Goal: Task Accomplishment & Management: Use online tool/utility

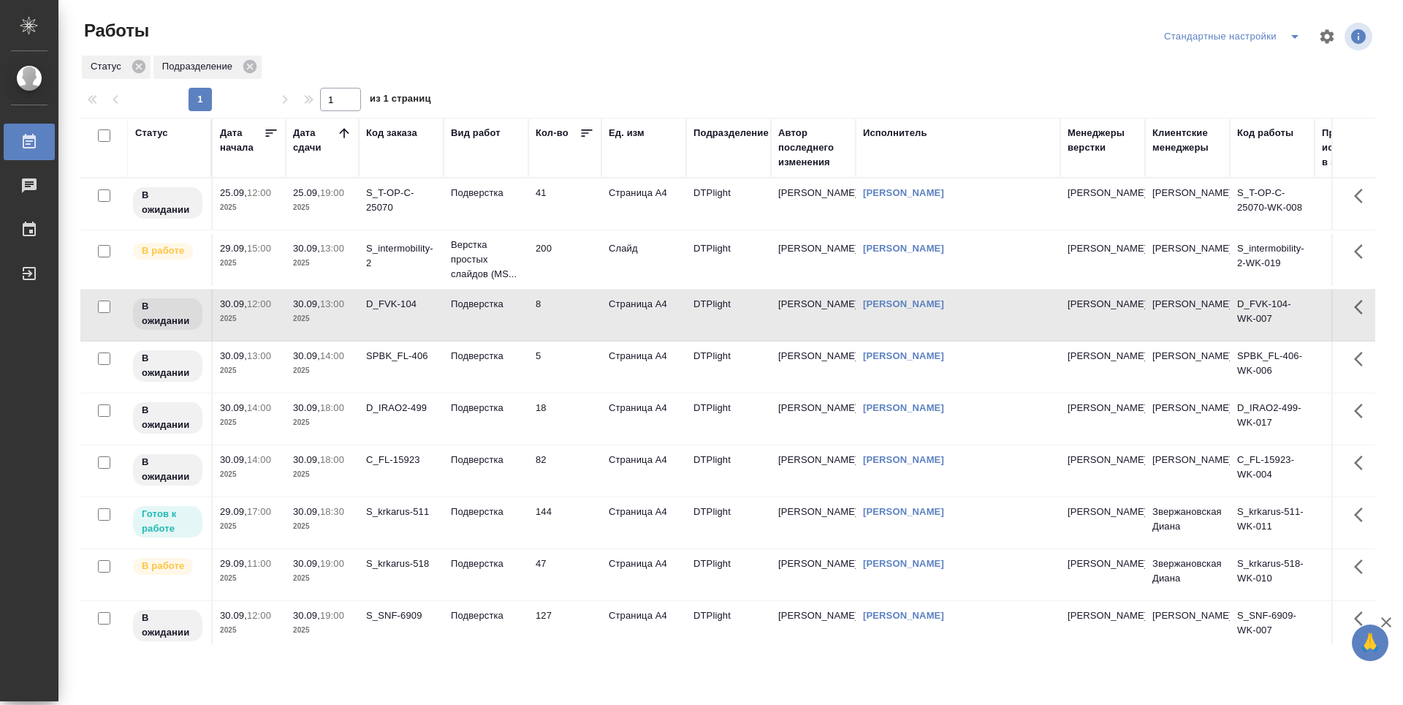
click at [566, 254] on td "200" at bounding box center [564, 259] width 73 height 51
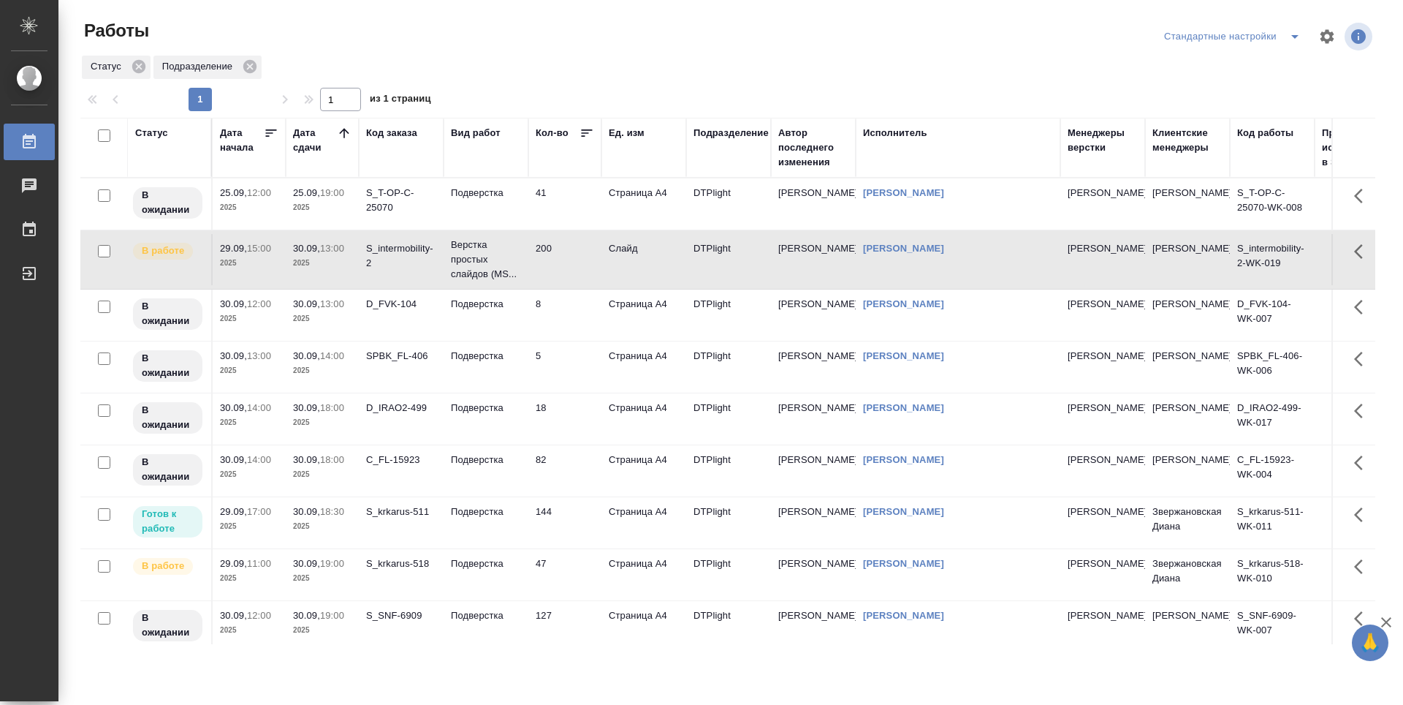
click at [577, 319] on td "8" at bounding box center [564, 314] width 73 height 51
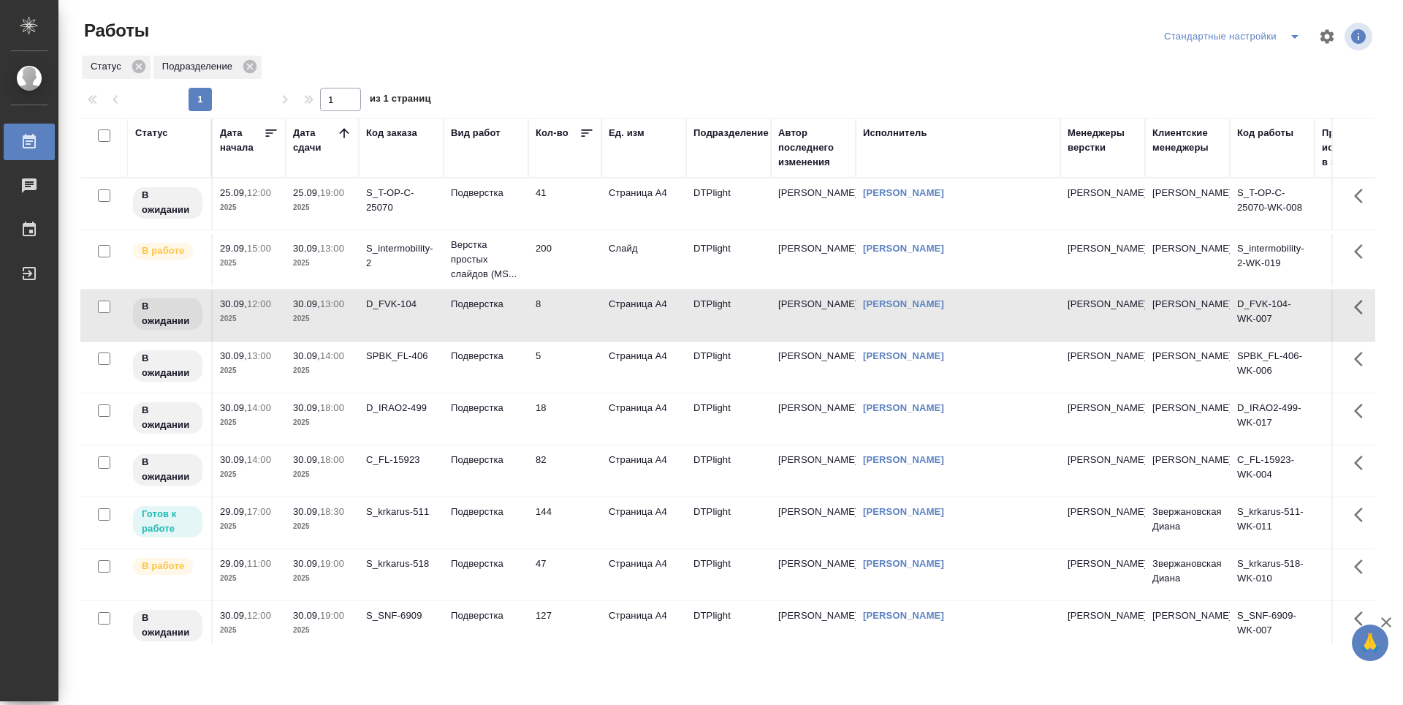
click at [574, 382] on td "5" at bounding box center [564, 366] width 73 height 51
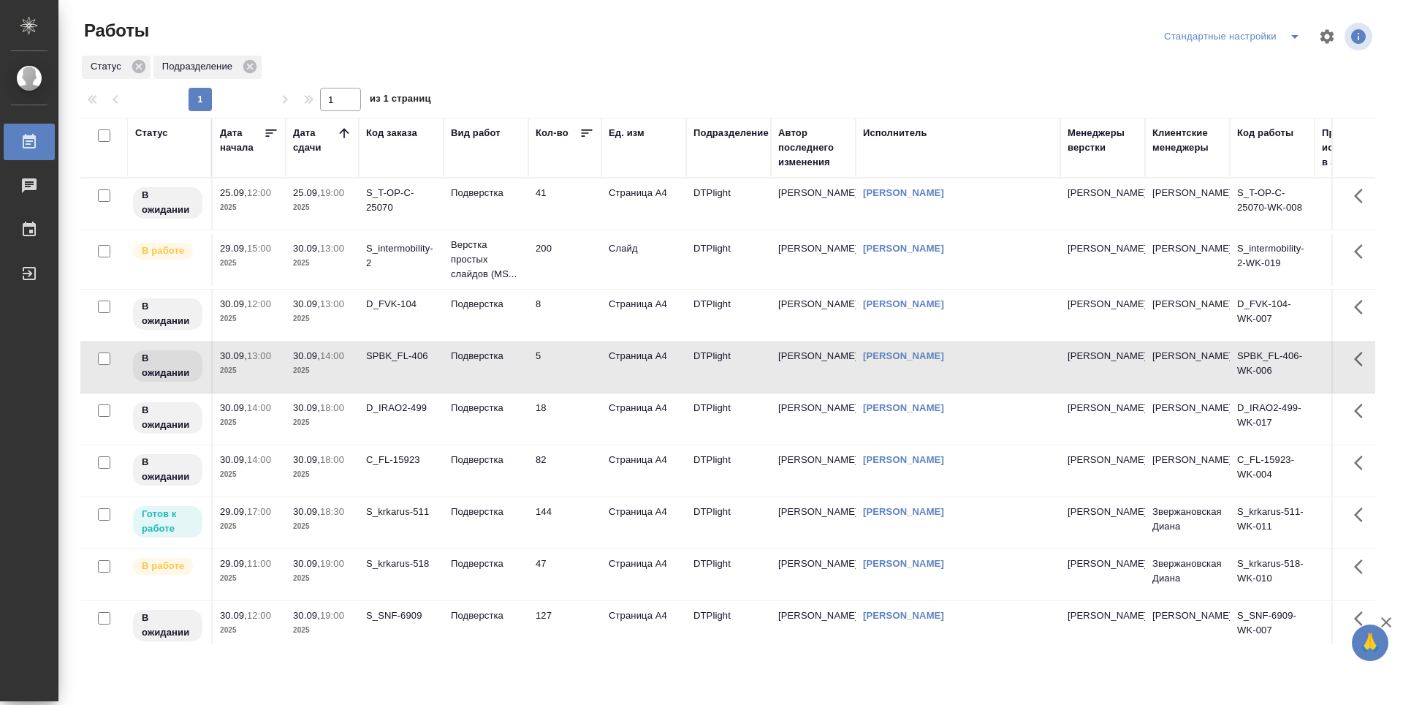
click at [585, 544] on td "144" at bounding box center [564, 522] width 73 height 51
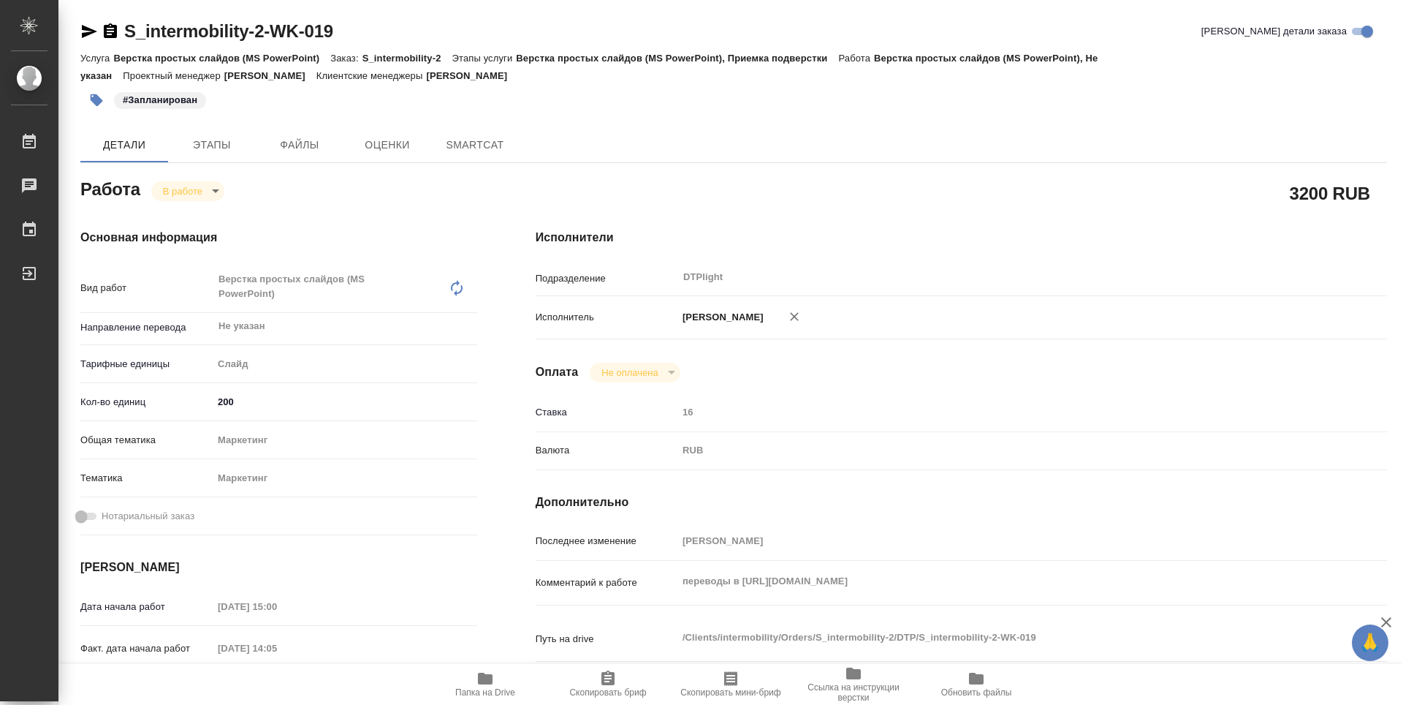
type textarea "x"
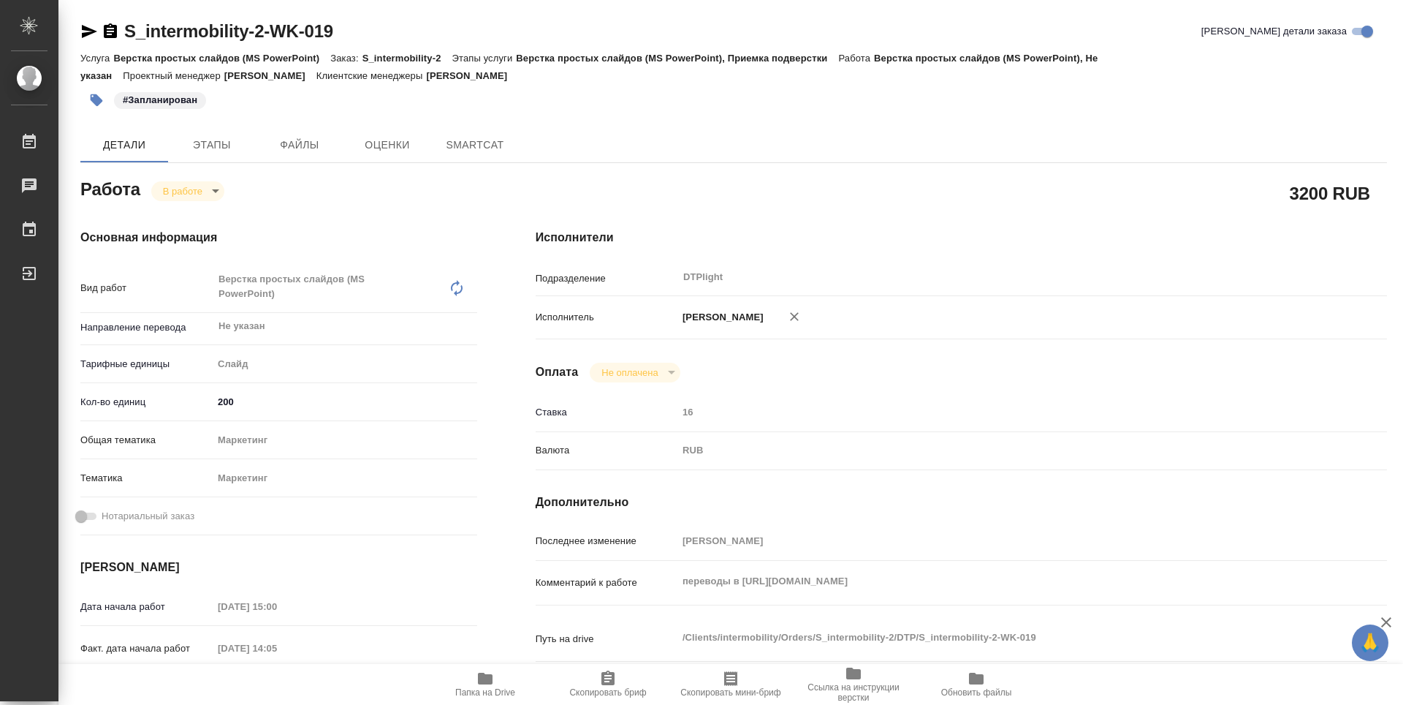
type textarea "x"
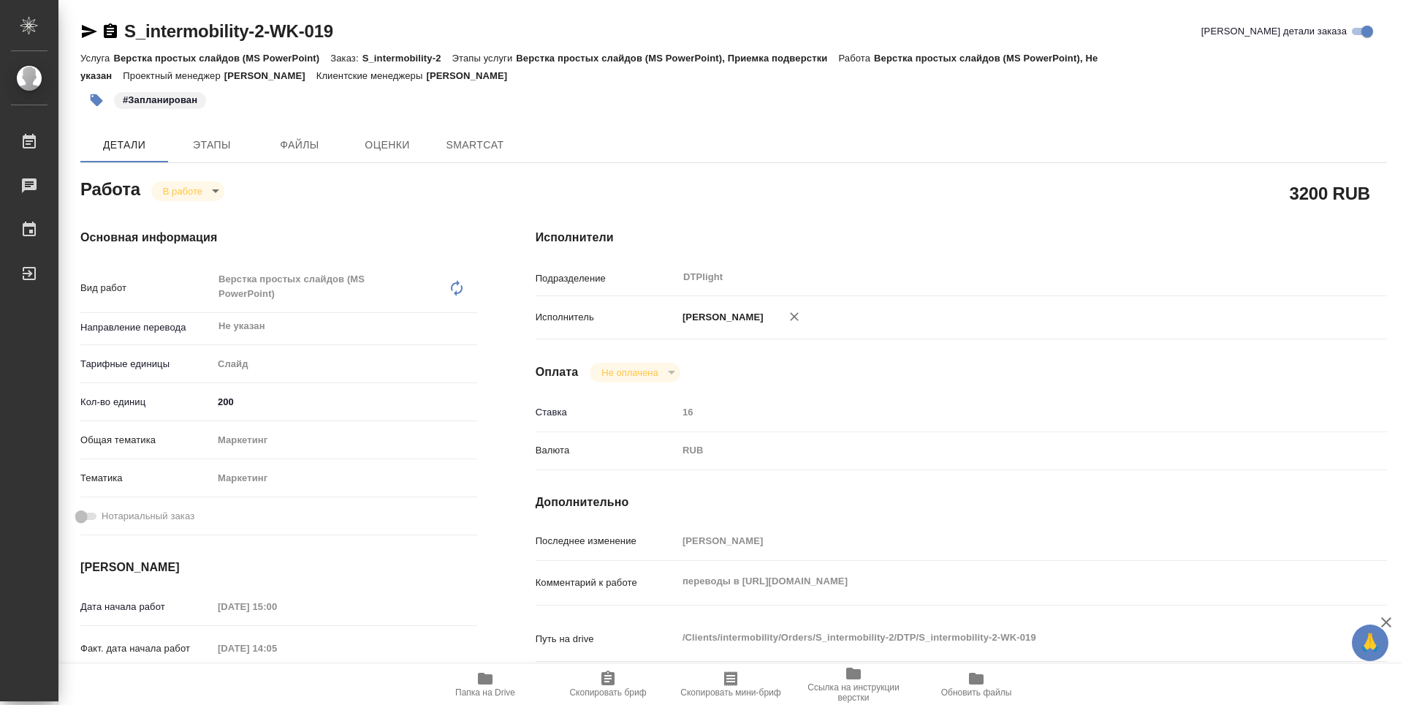
type textarea "x"
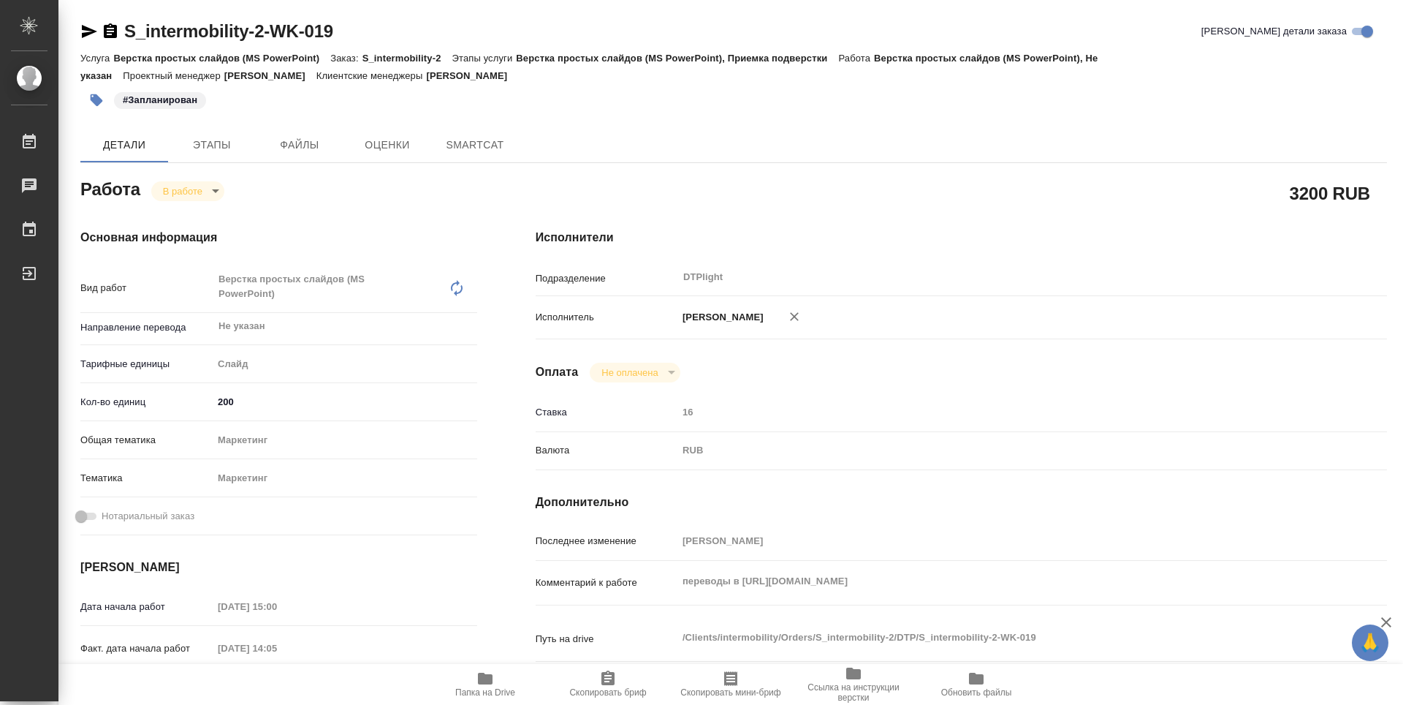
type textarea "x"
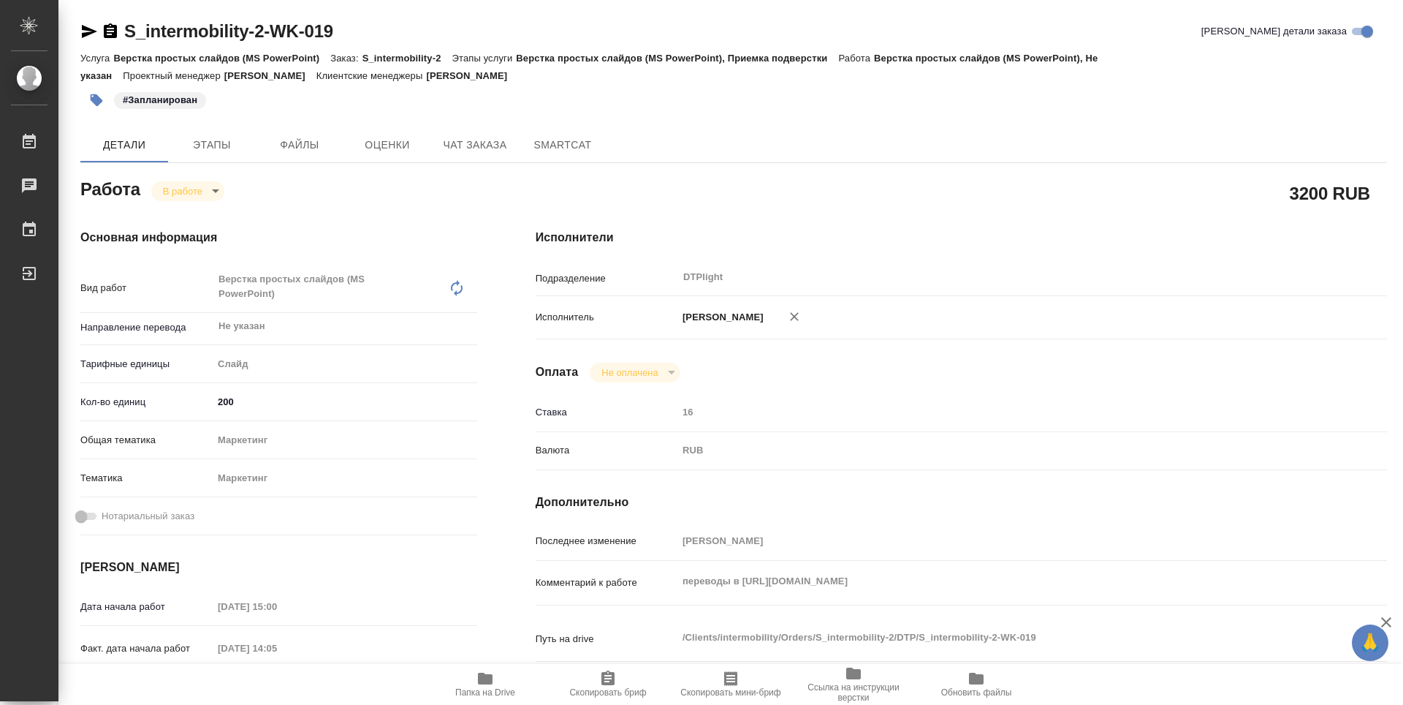
type textarea "x"
